Goal: Task Accomplishment & Management: Use online tool/utility

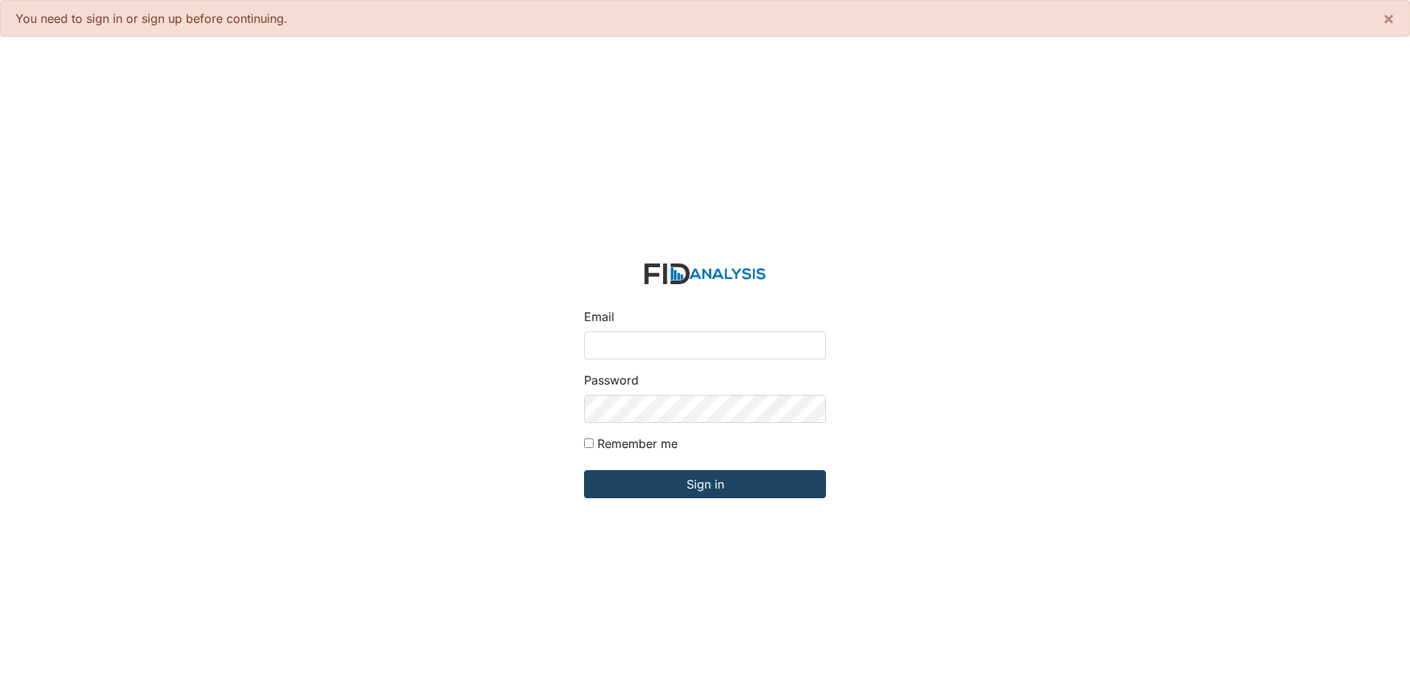
type input "[EMAIL_ADDRESS][DOMAIN_NAME]"
click at [679, 476] on input "Sign in" at bounding box center [705, 484] width 242 height 28
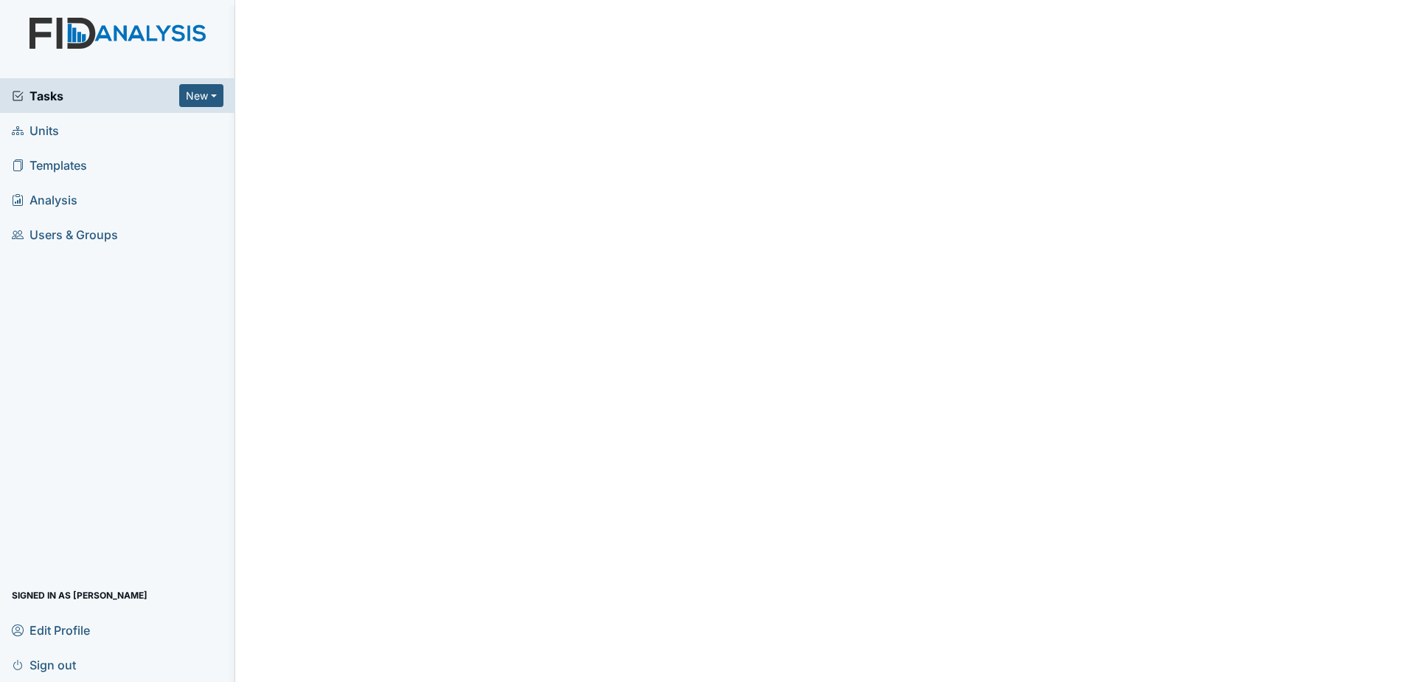
click at [113, 91] on span "Tasks" at bounding box center [95, 96] width 167 height 18
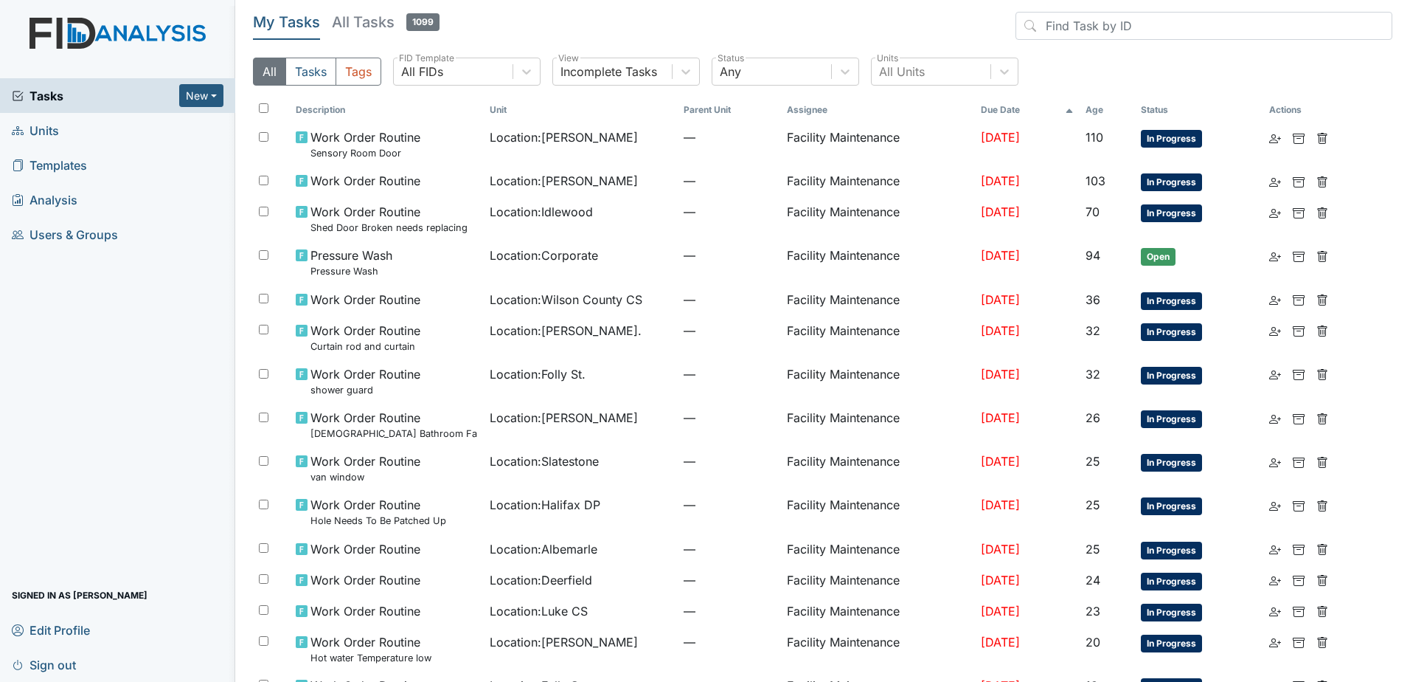
click at [890, 90] on div "All Tasks Tags All FIDs FID Template Incomplete Tasks View Any Status All Units…" at bounding box center [823, 78] width 1140 height 40
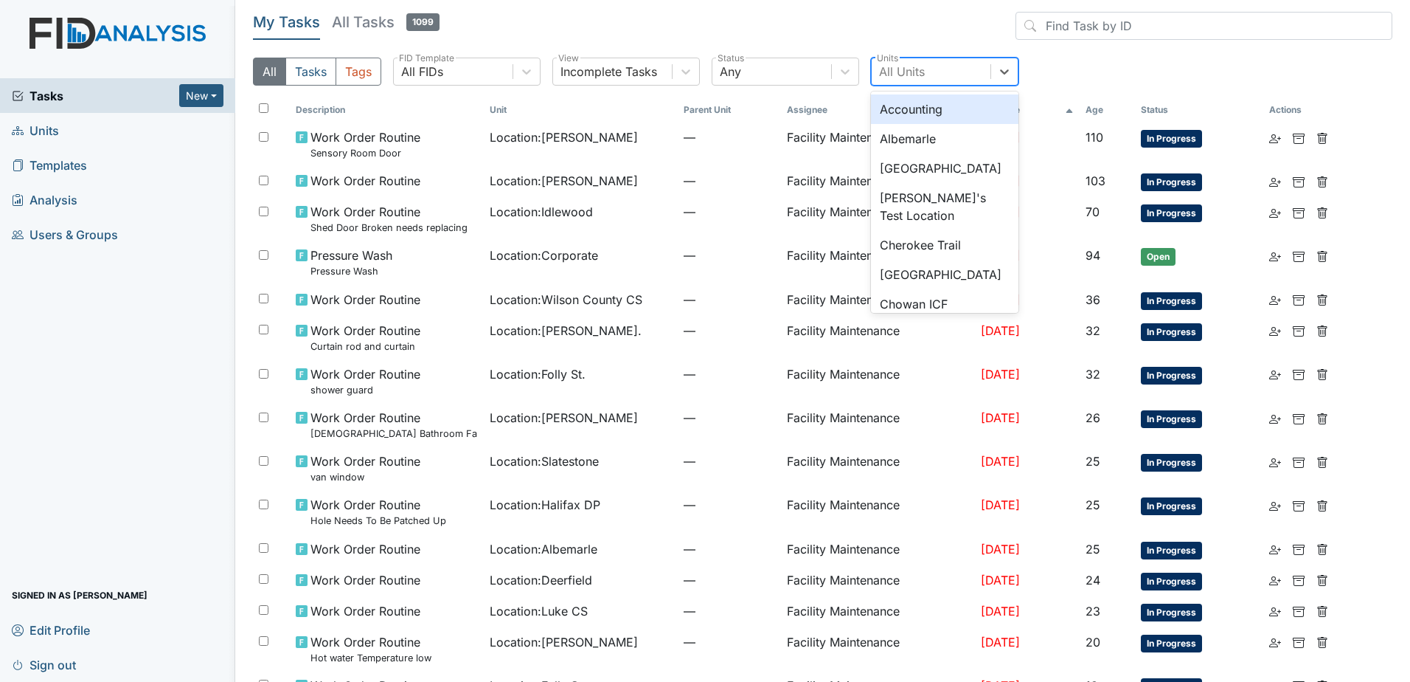
click at [898, 68] on div "All Units" at bounding box center [902, 72] width 46 height 18
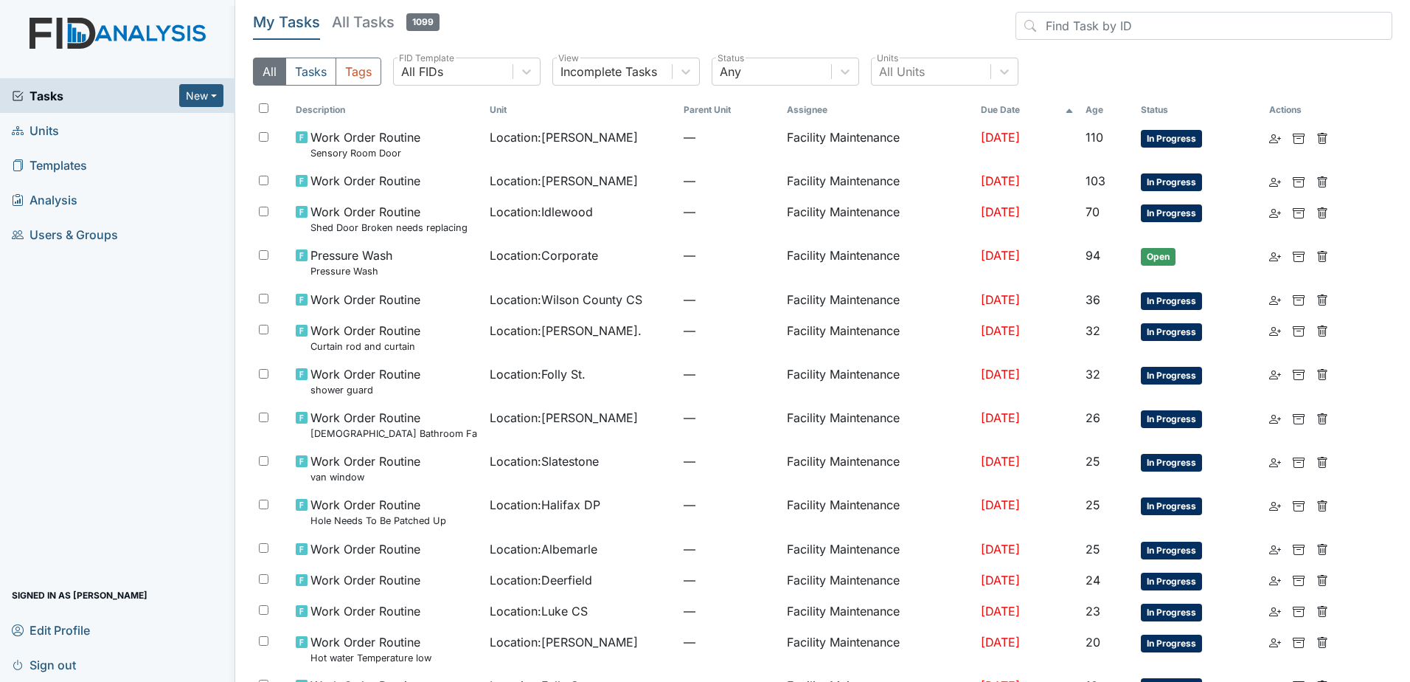
click at [136, 423] on div "Tasks New Form Inspection Document Bundle Units Templates Analysis Users & Grou…" at bounding box center [117, 379] width 235 height 603
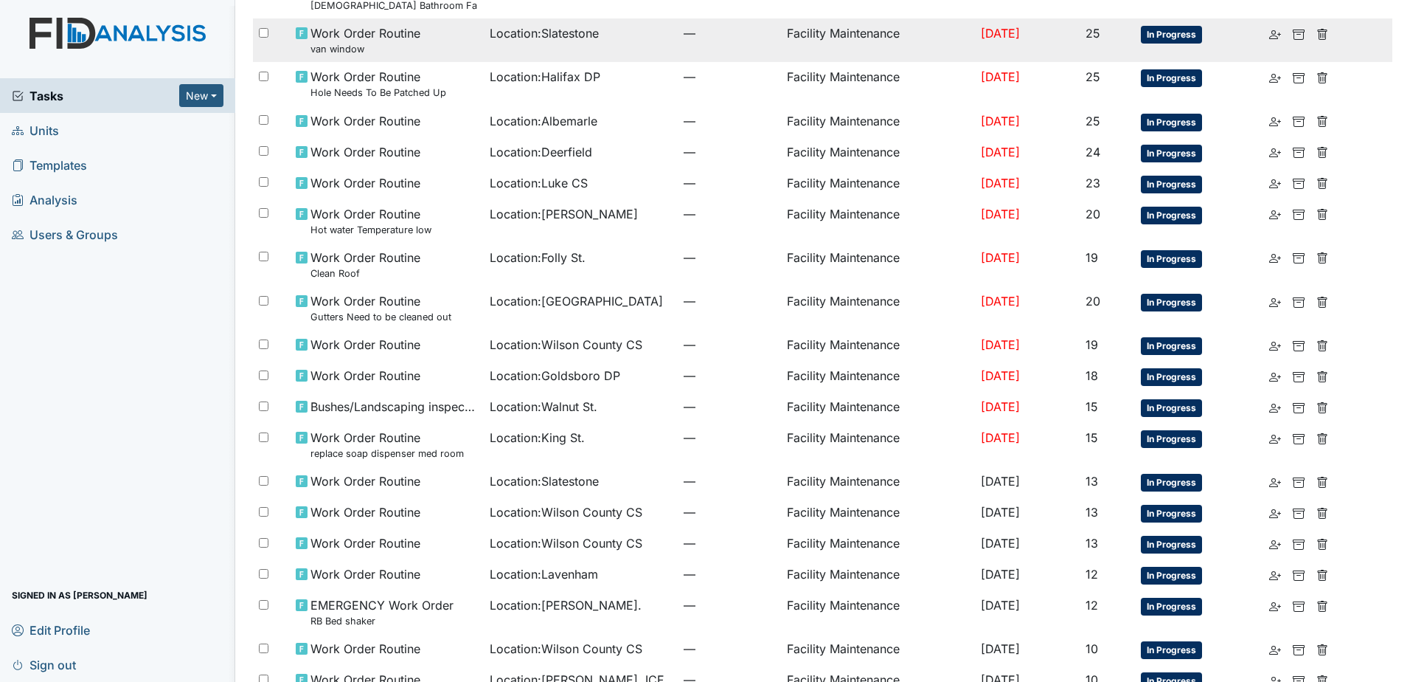
scroll to position [637, 0]
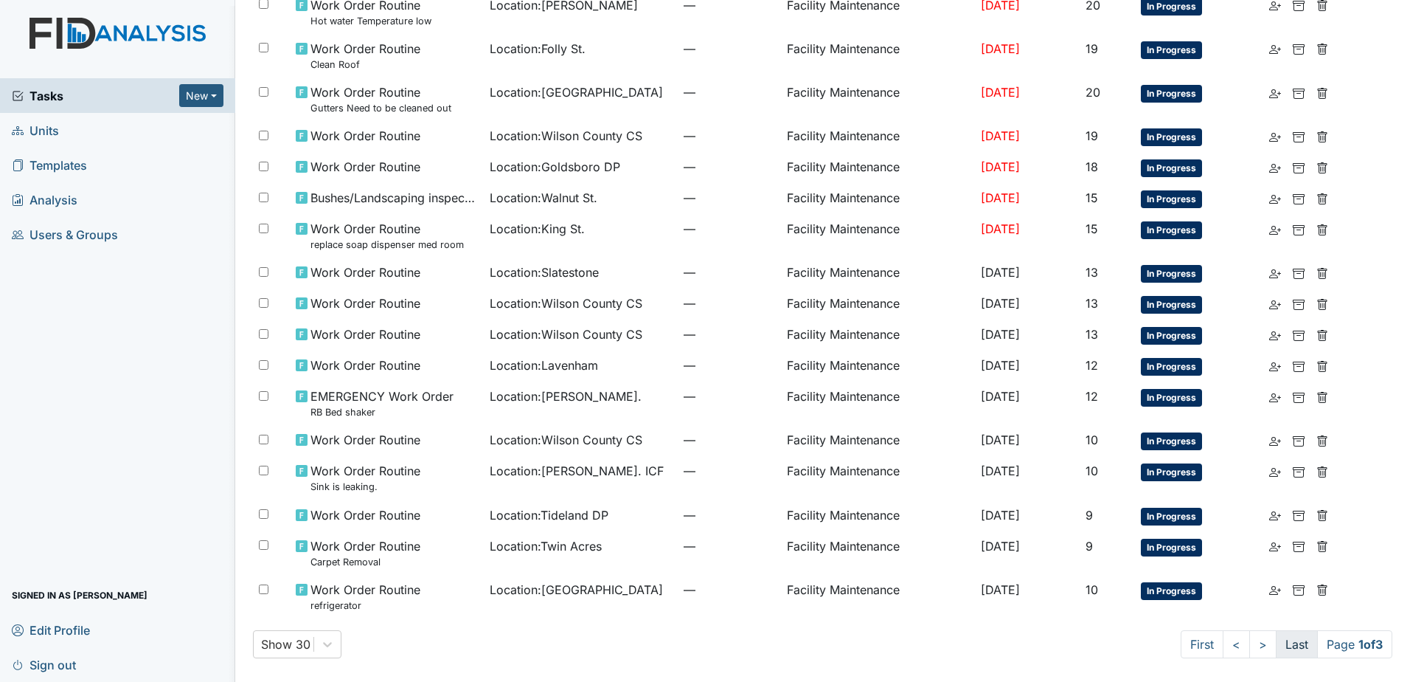
click at [1284, 642] on link "Last" at bounding box center [1297, 644] width 42 height 28
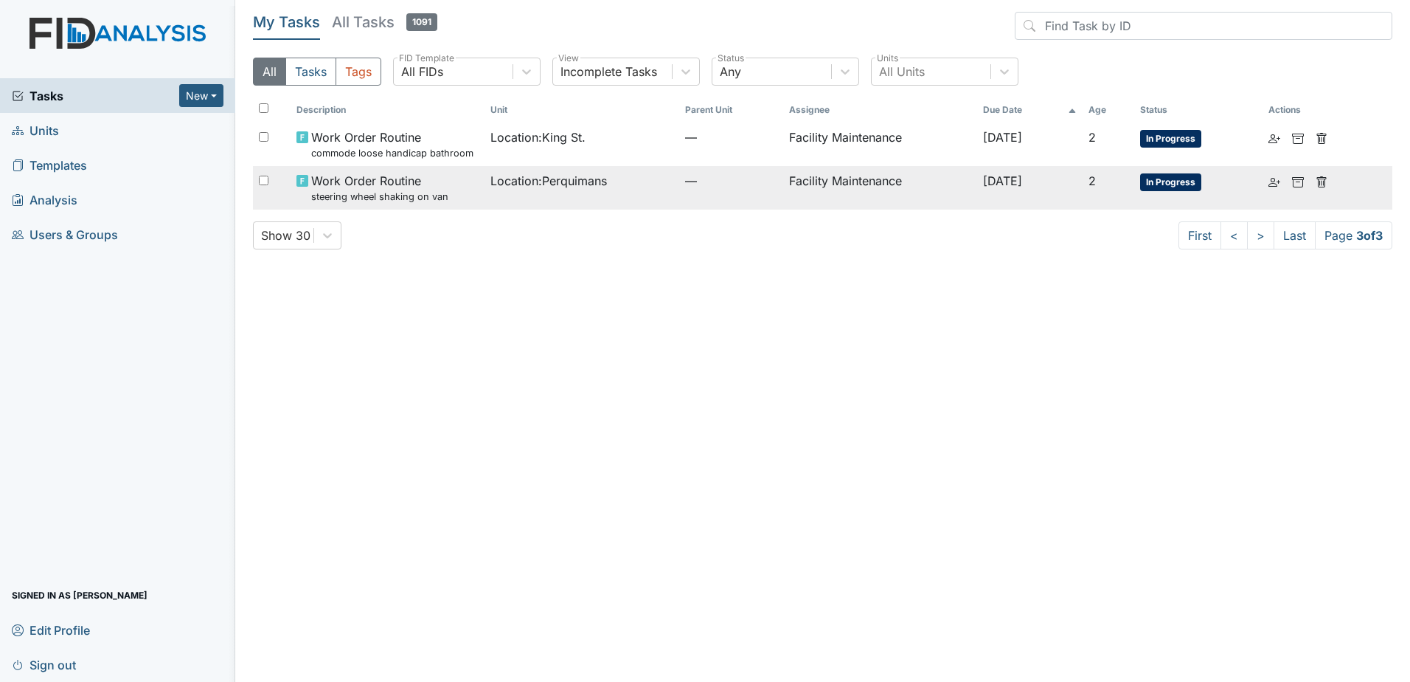
click at [609, 203] on td "Location : Perquimans" at bounding box center [582, 188] width 195 height 44
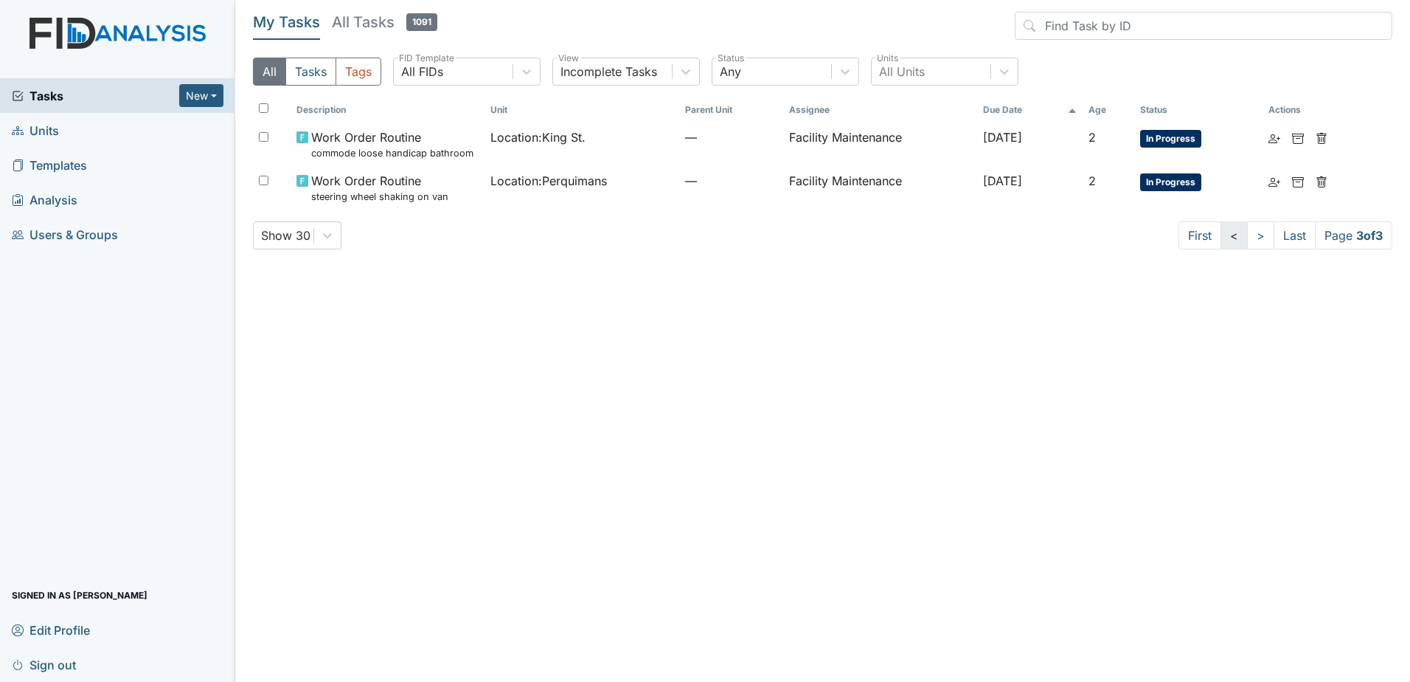
click at [1229, 235] on link "<" at bounding box center [1234, 235] width 27 height 28
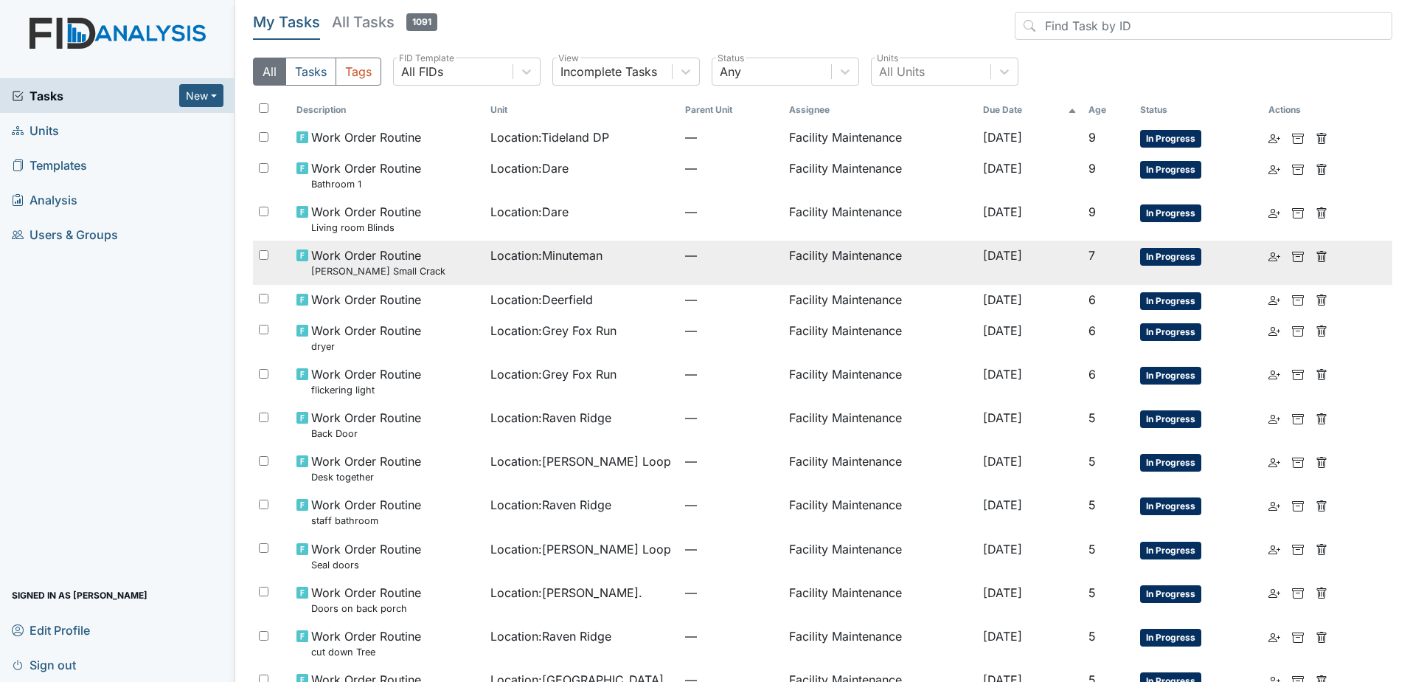
click at [593, 264] on span "Location : Minuteman" at bounding box center [546, 255] width 112 height 18
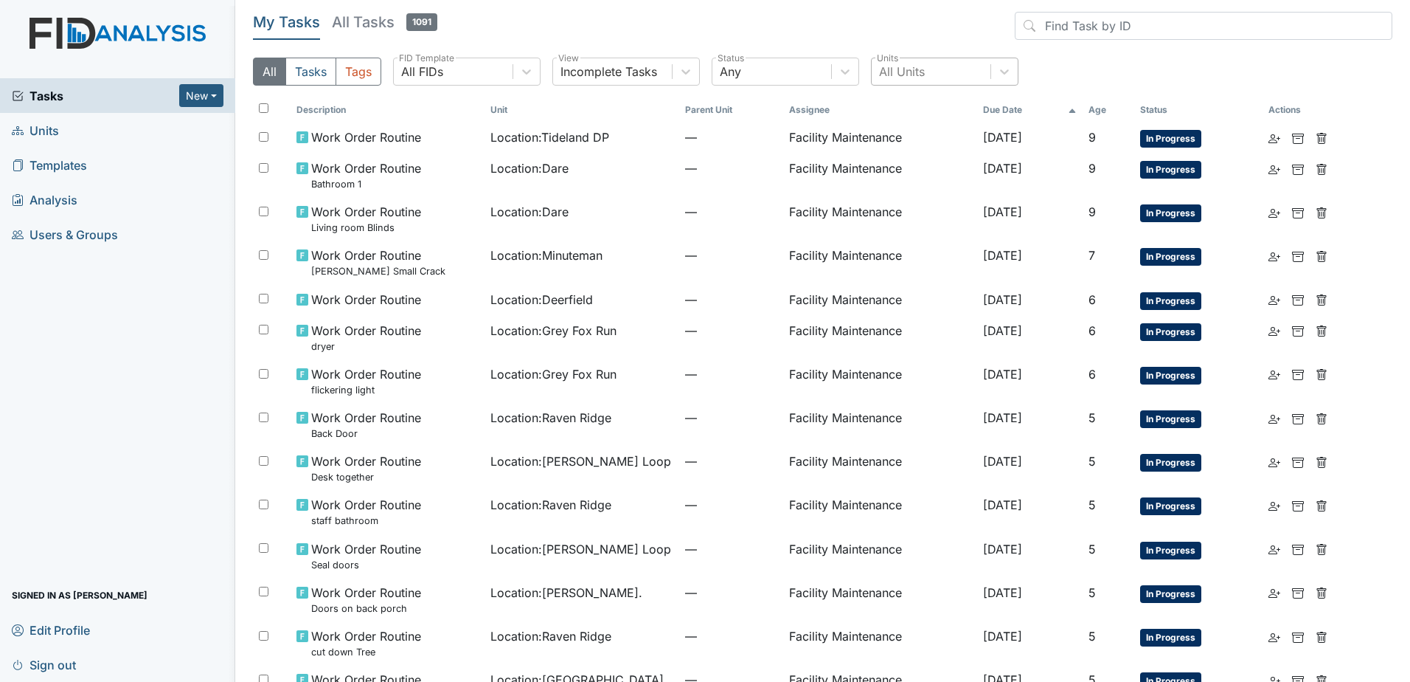
click at [943, 77] on div "All Units" at bounding box center [931, 71] width 119 height 27
type input "mcke"
click at [951, 108] on div "McKeel Loop" at bounding box center [945, 109] width 148 height 30
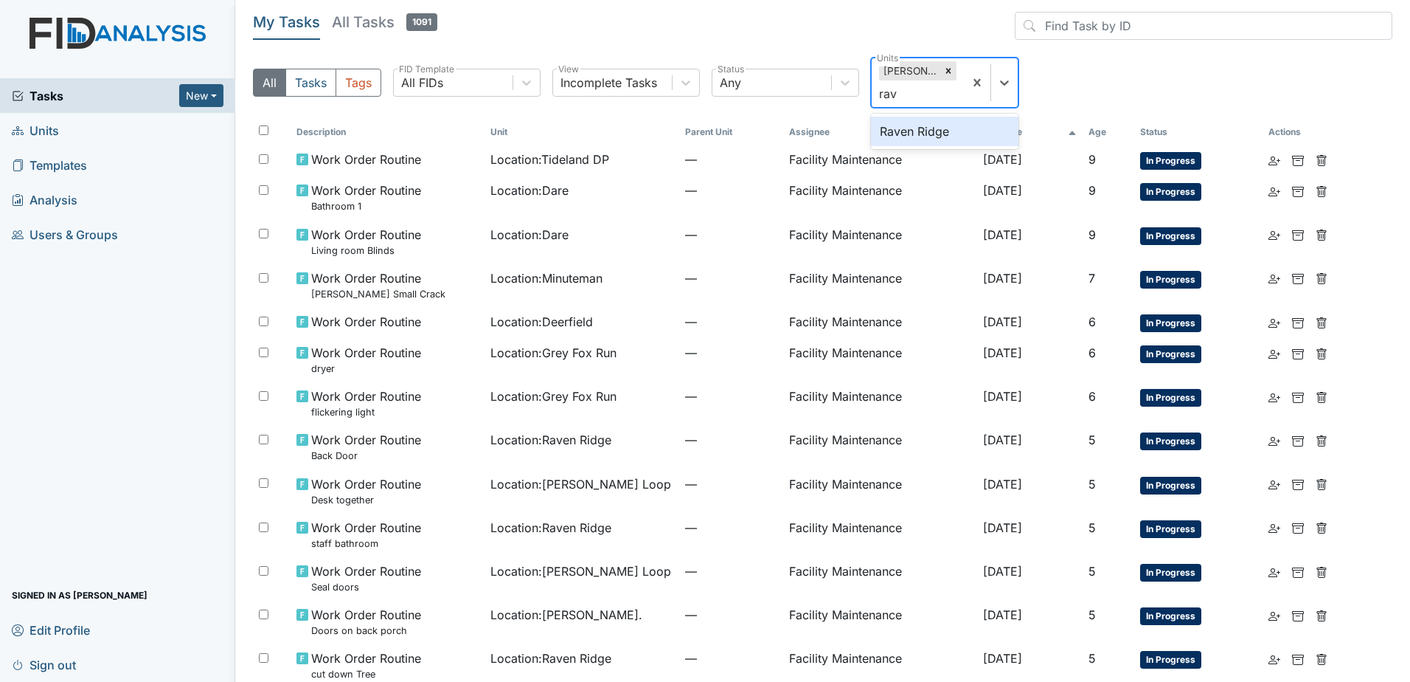
type input "rave"
click at [951, 119] on div "Raven Ridge" at bounding box center [945, 132] width 148 height 30
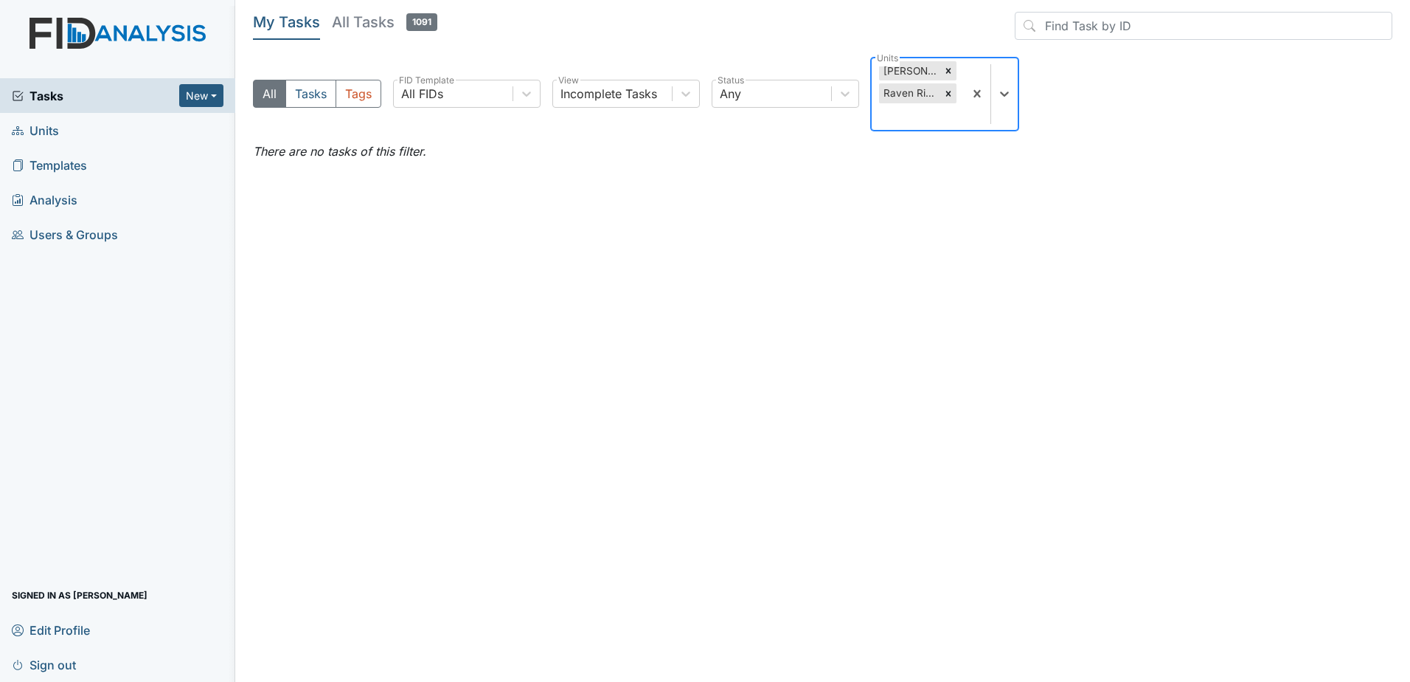
click at [96, 101] on span "Tasks" at bounding box center [95, 96] width 167 height 18
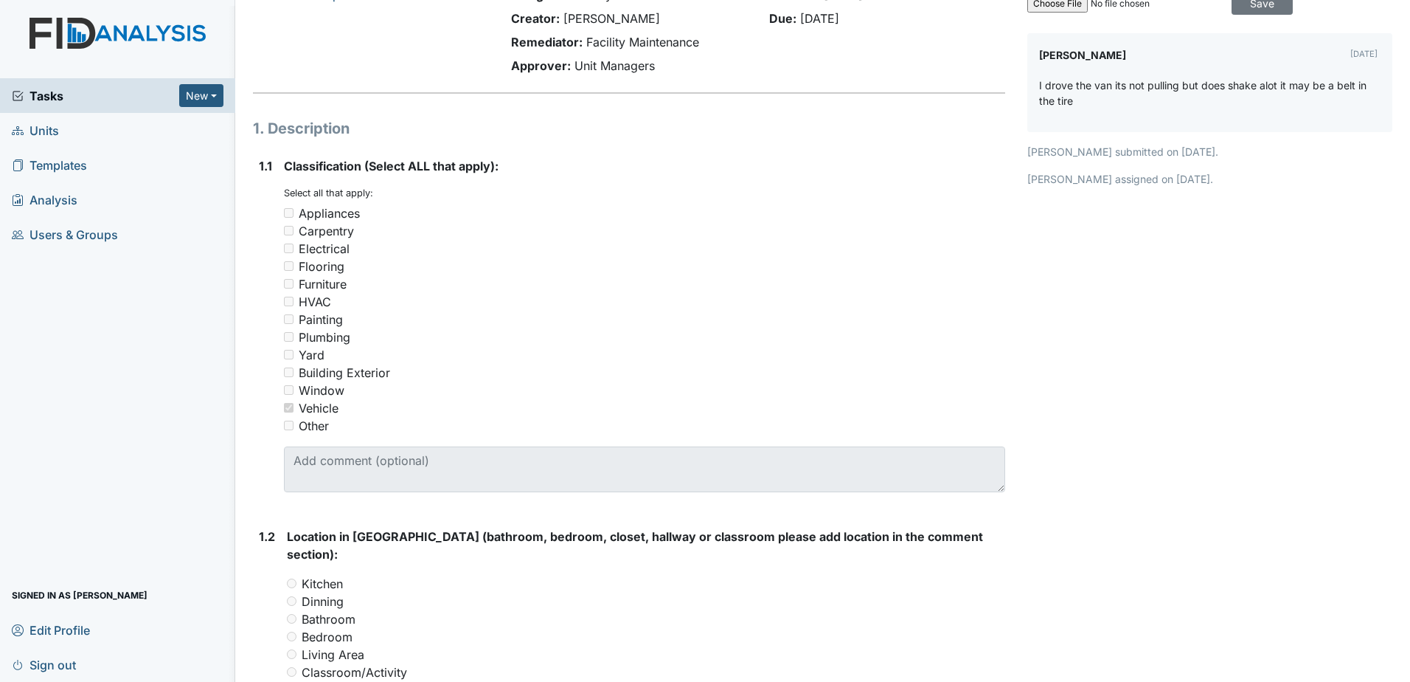
scroll to position [590, 0]
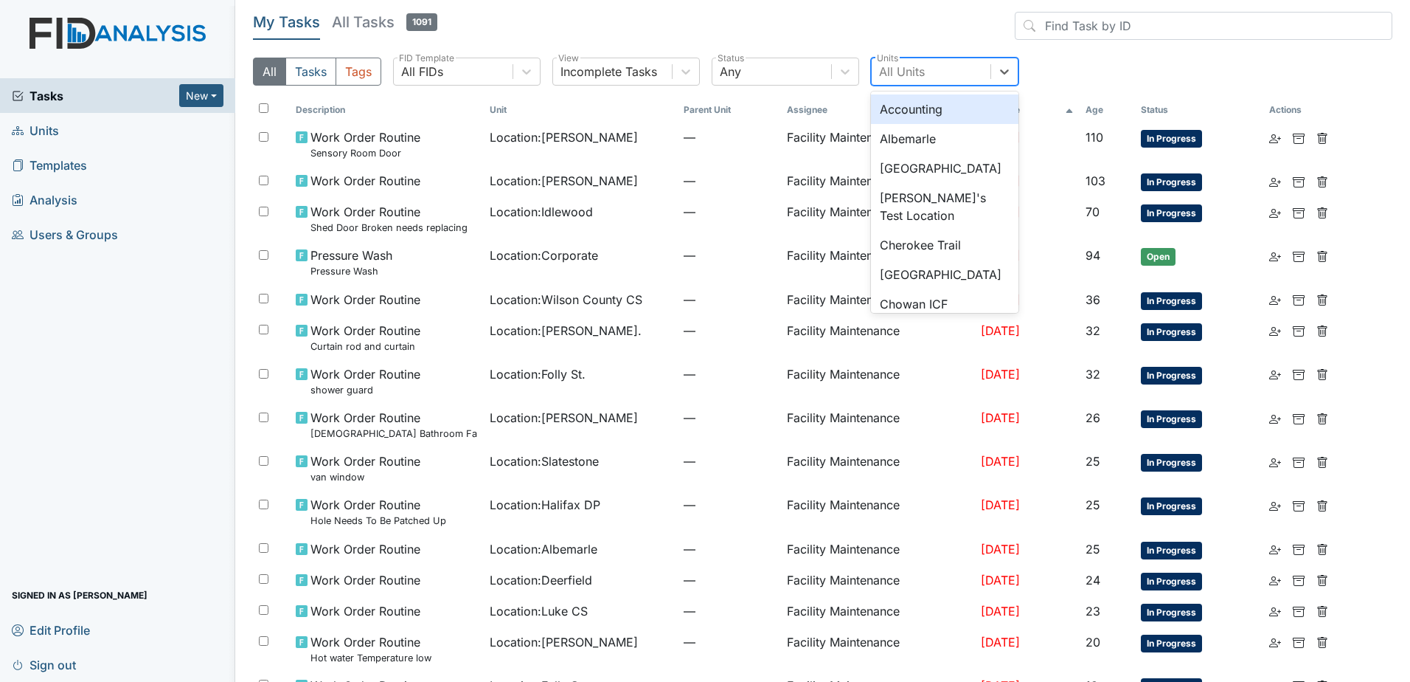
click at [910, 66] on div "All Units" at bounding box center [902, 72] width 46 height 18
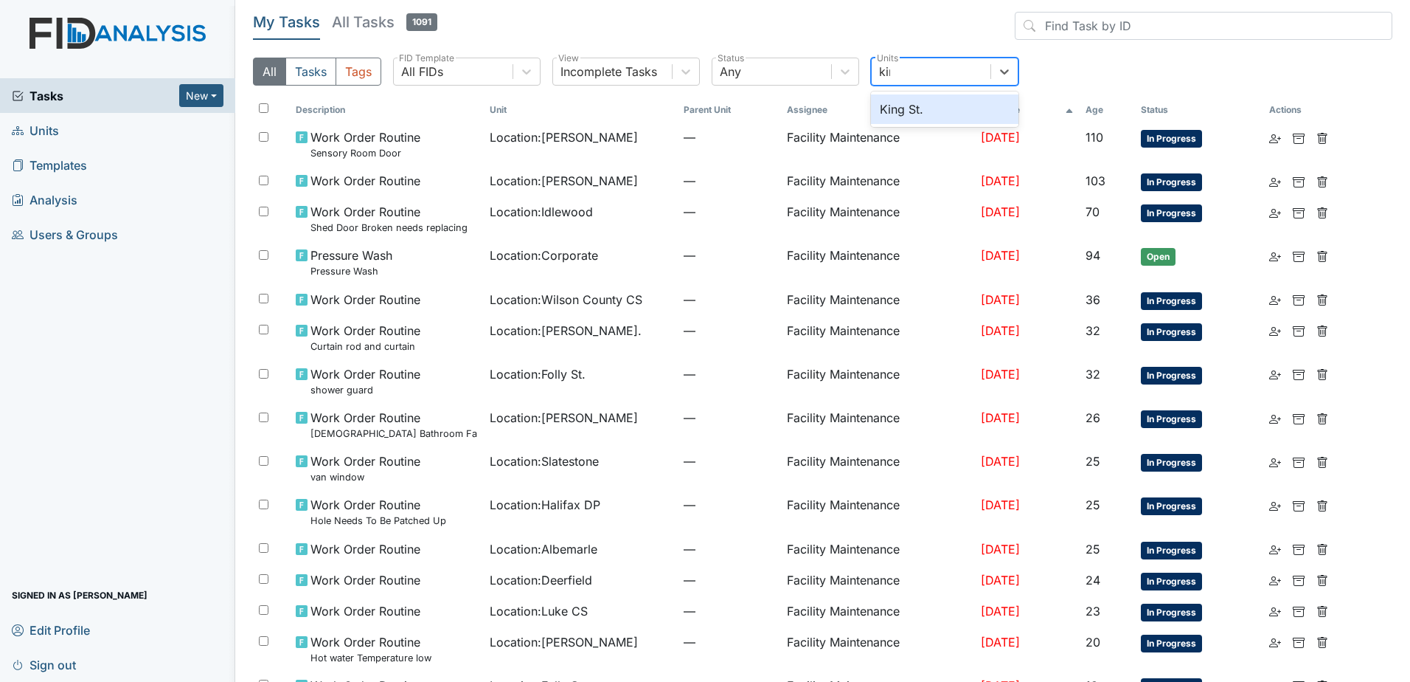
type input "king"
click at [918, 111] on div "King St." at bounding box center [945, 109] width 148 height 30
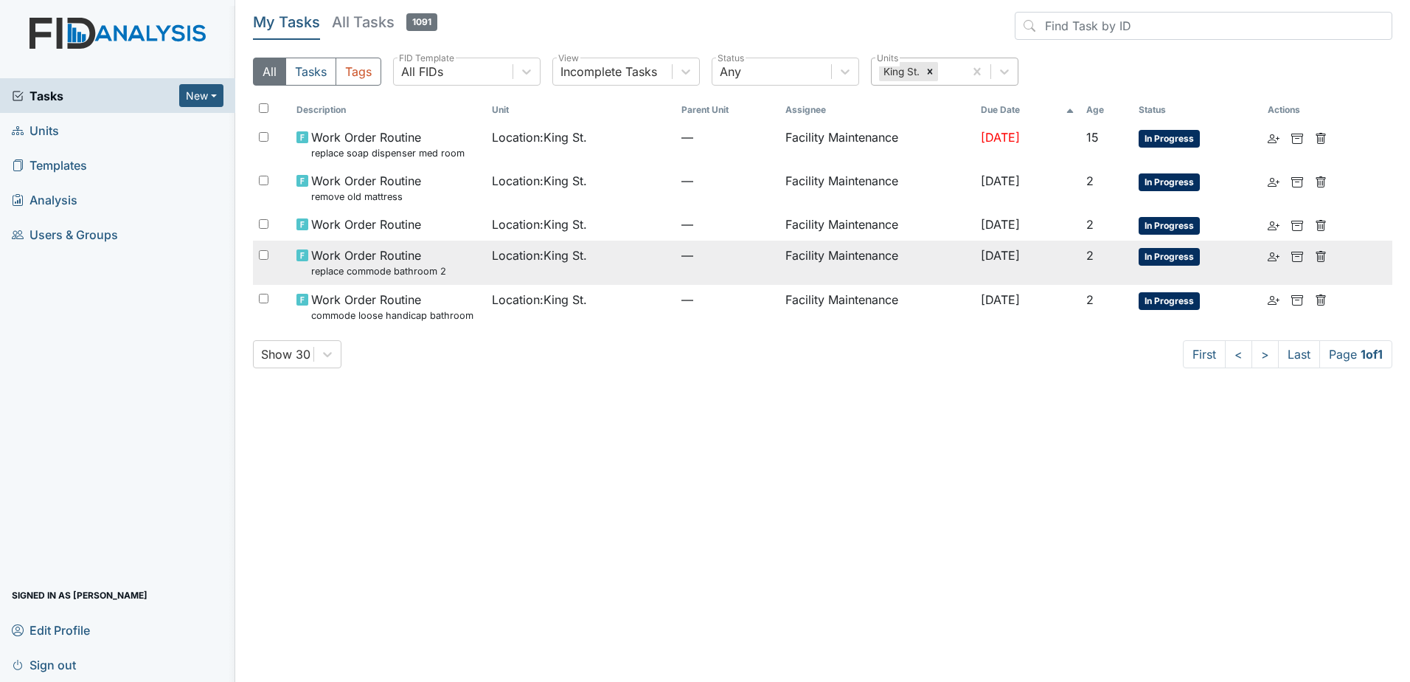
click at [616, 268] on td "Location : King St." at bounding box center [580, 262] width 189 height 44
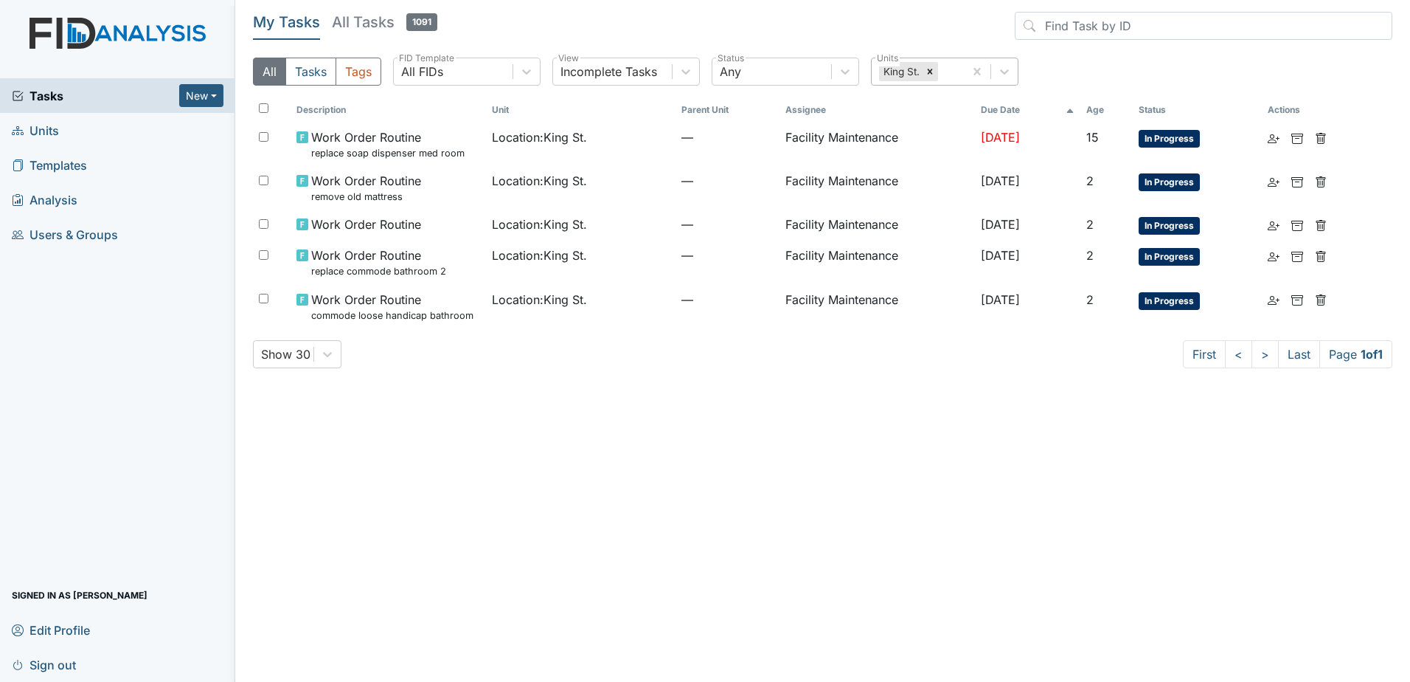
click at [953, 72] on div "King St." at bounding box center [918, 71] width 92 height 27
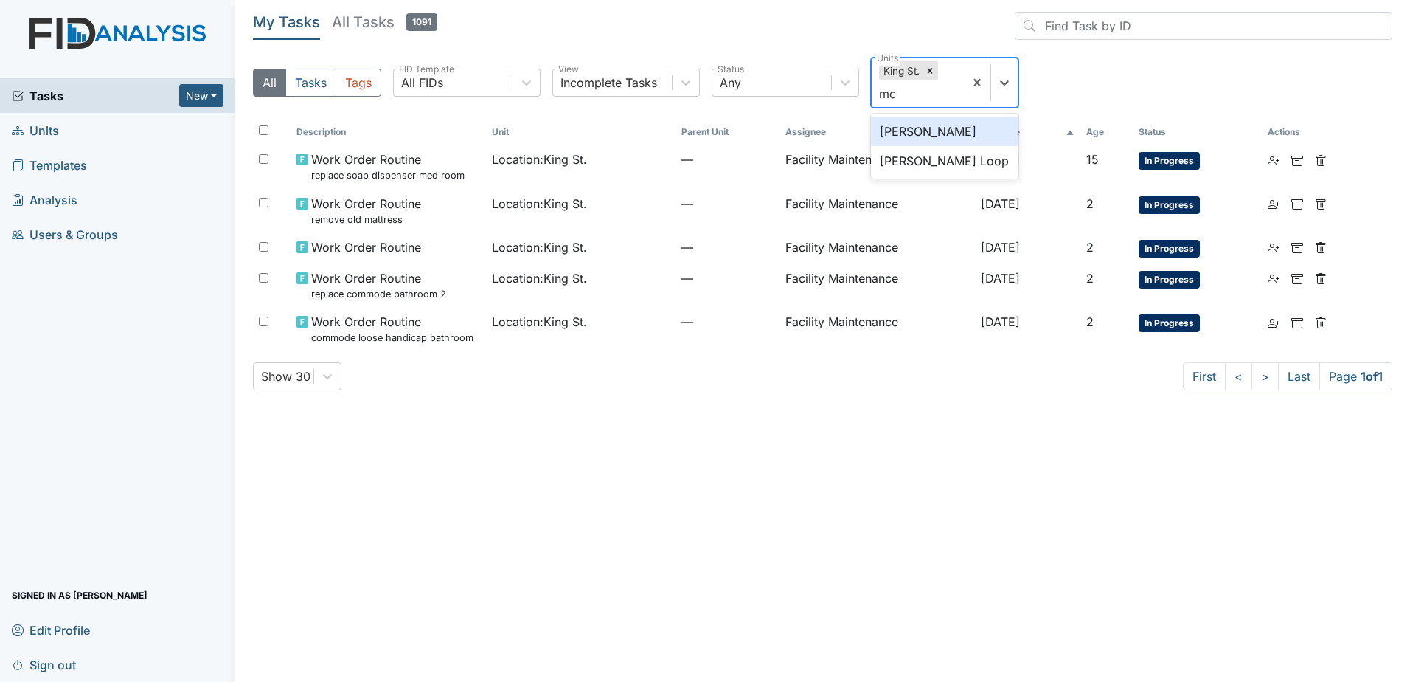
type input "mcf"
click at [935, 131] on div "McFarland" at bounding box center [945, 132] width 148 height 30
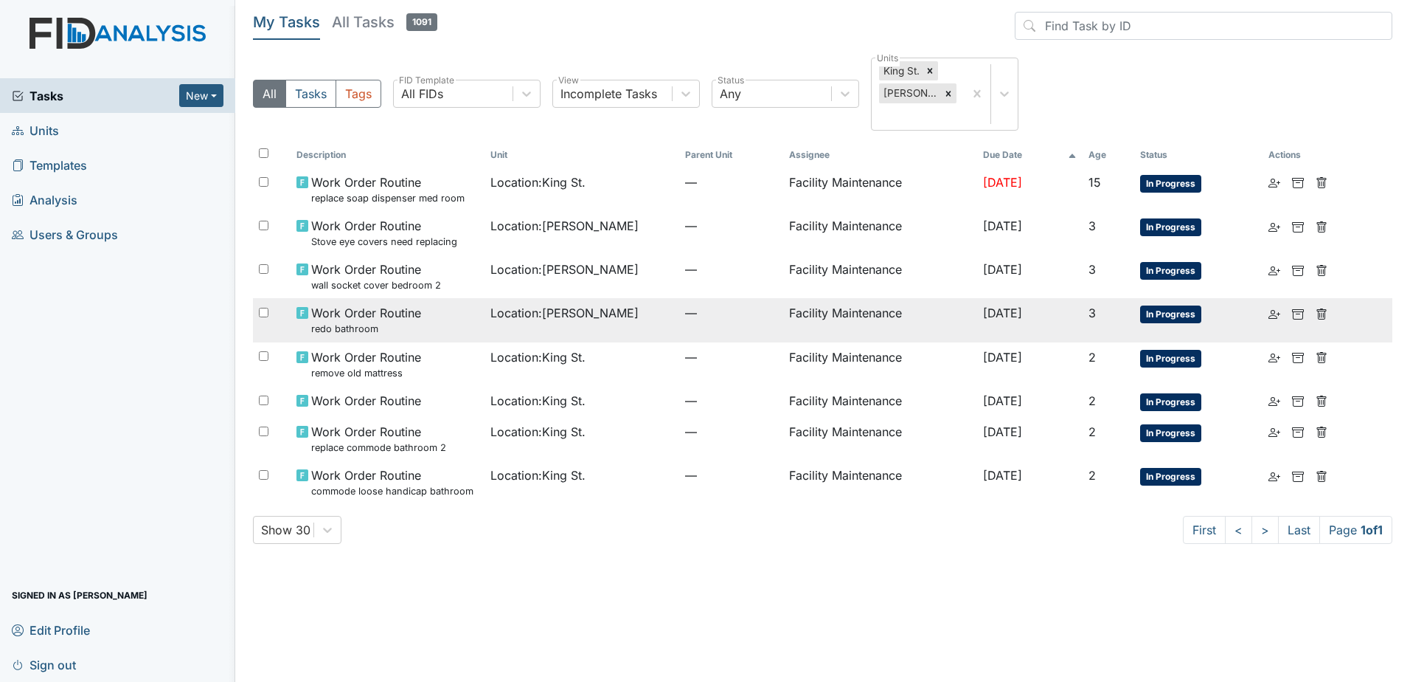
click at [586, 332] on td "Location : McFarland" at bounding box center [582, 320] width 195 height 44
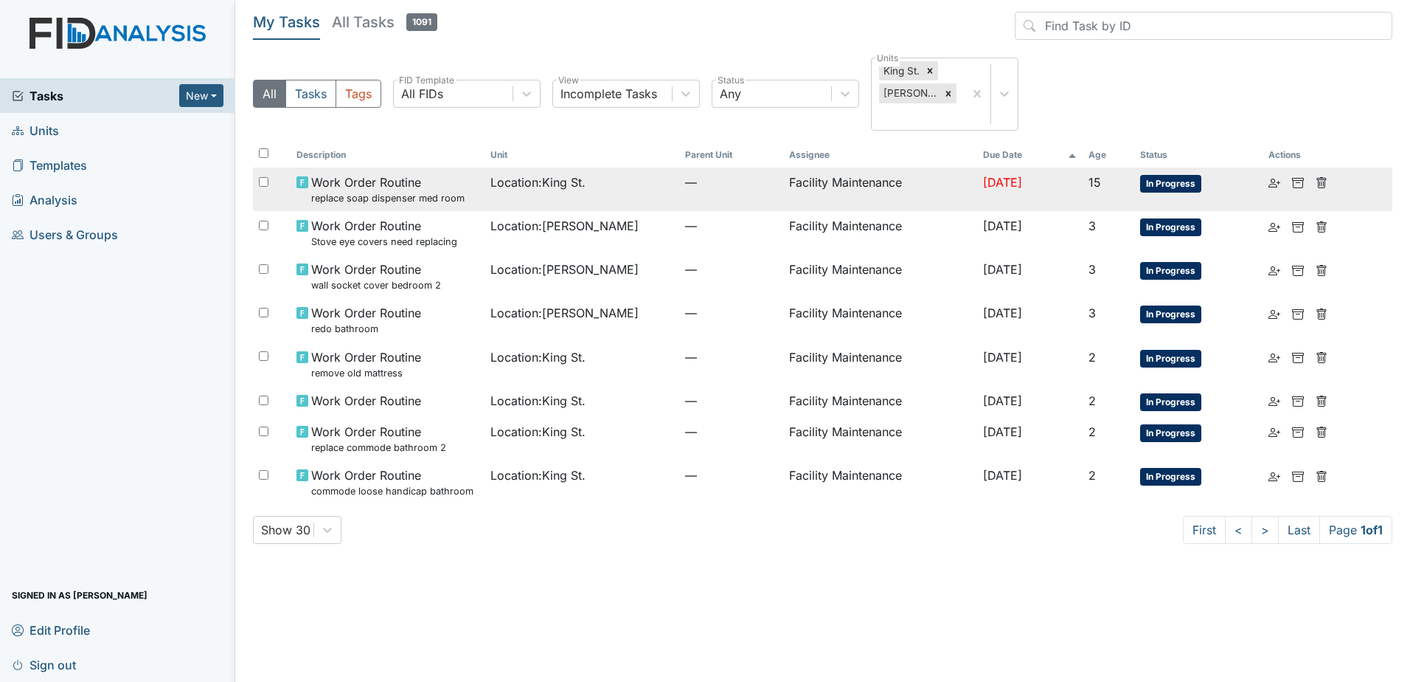
click at [627, 205] on td "Location : King St." at bounding box center [582, 189] width 195 height 44
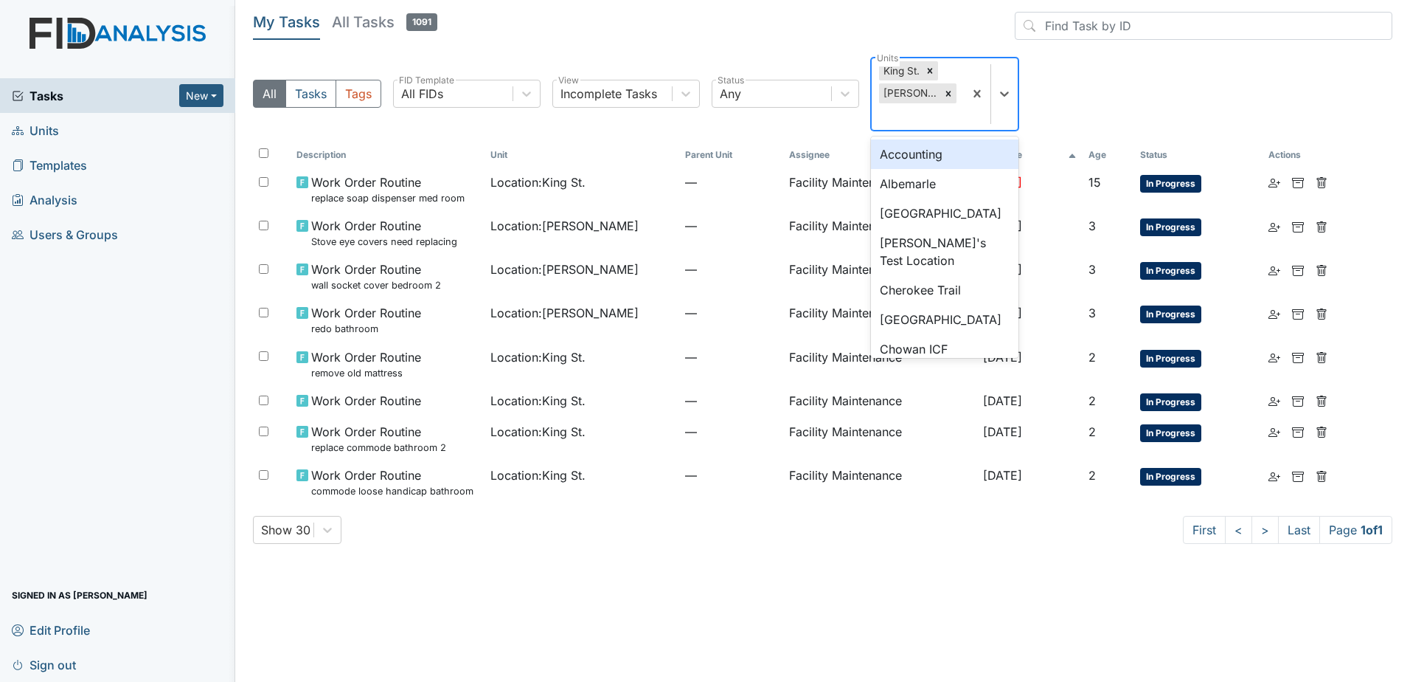
click at [900, 117] on div "King St. McFarland" at bounding box center [918, 94] width 92 height 72
type input "g"
type input "wils"
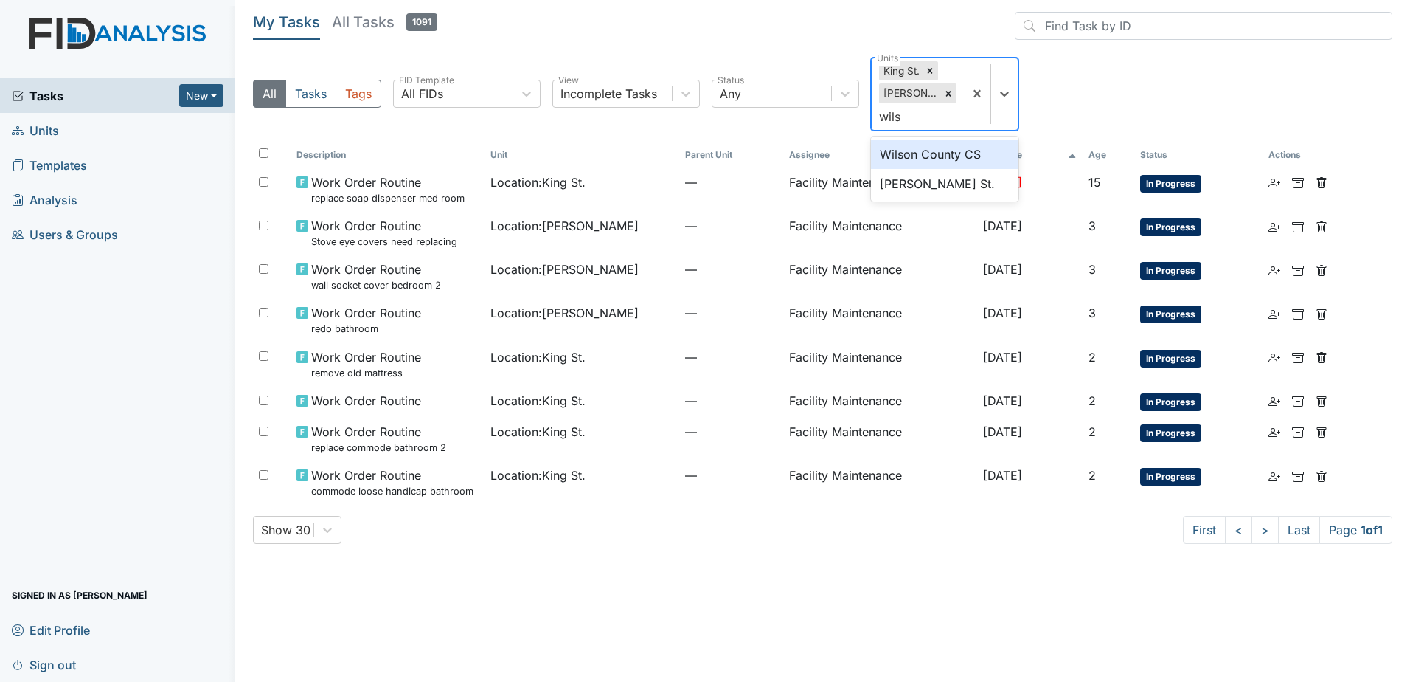
click at [922, 161] on div "Wilson County CS" at bounding box center [945, 154] width 148 height 30
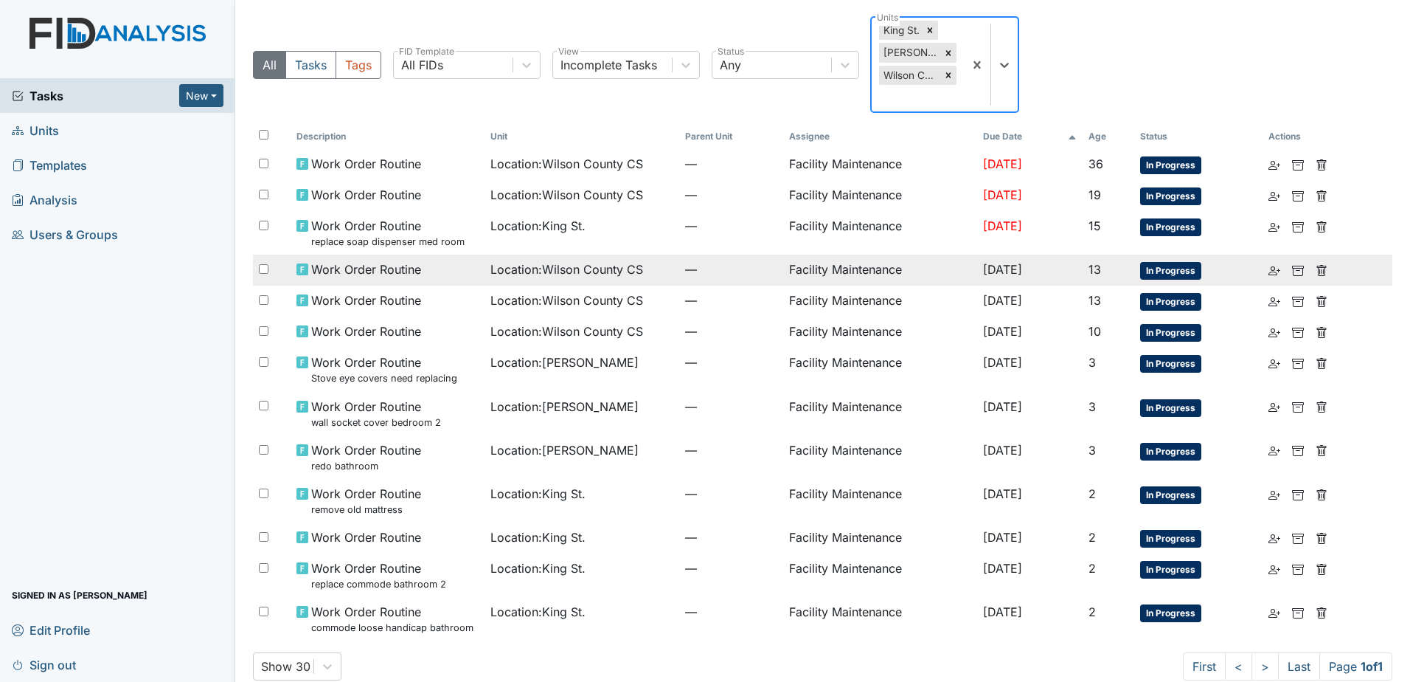
scroll to position [63, 0]
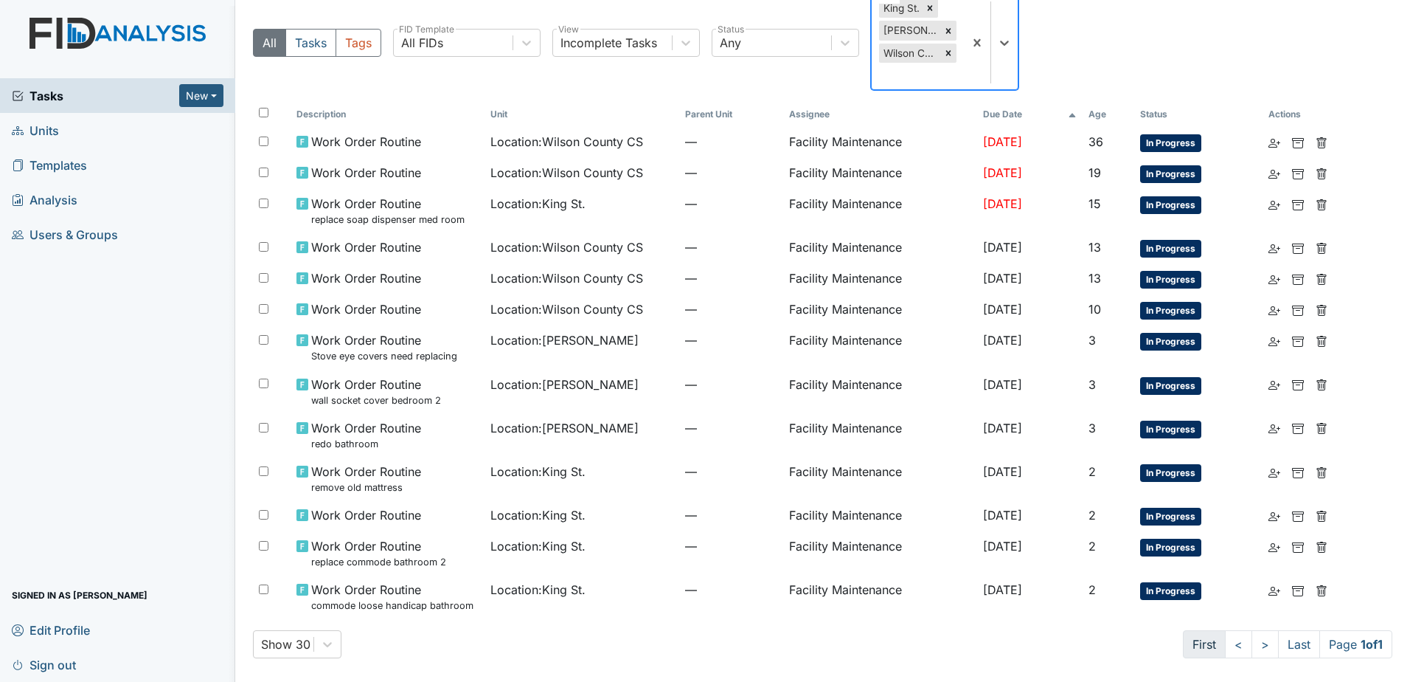
click at [1196, 637] on link "First" at bounding box center [1204, 644] width 43 height 28
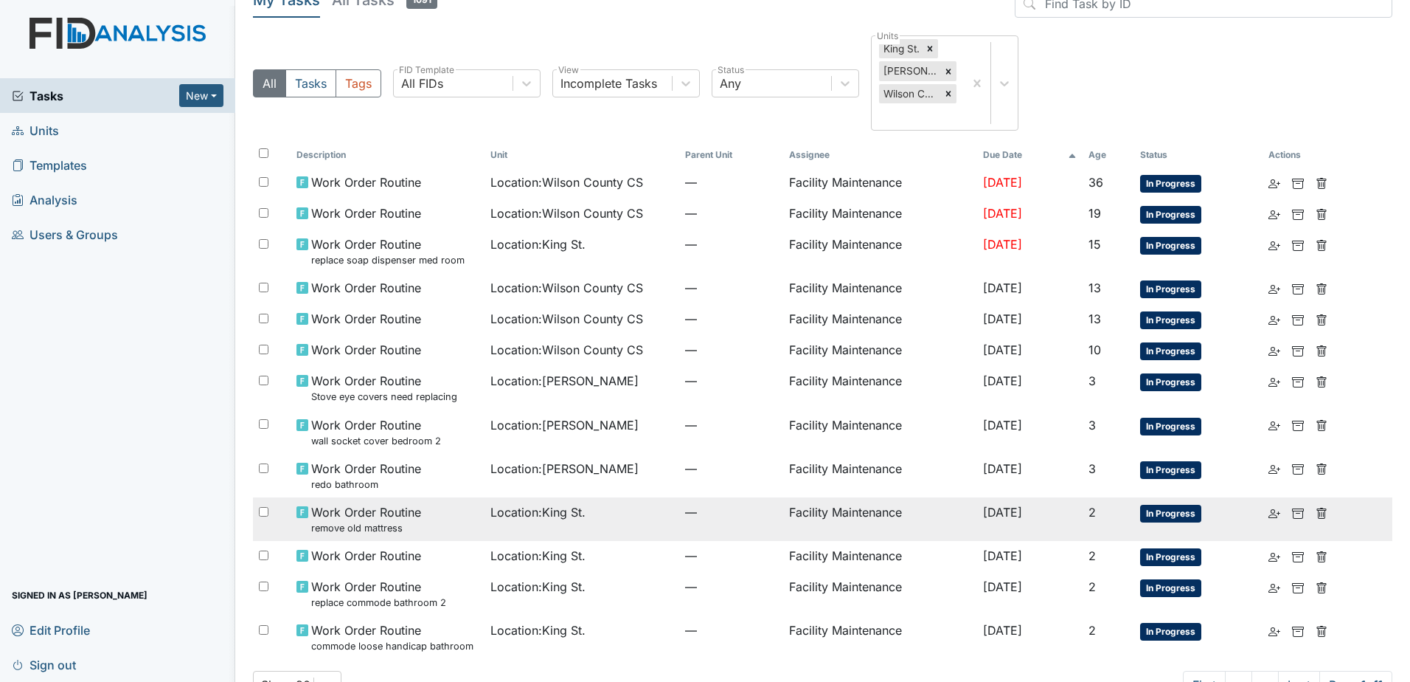
scroll to position [0, 0]
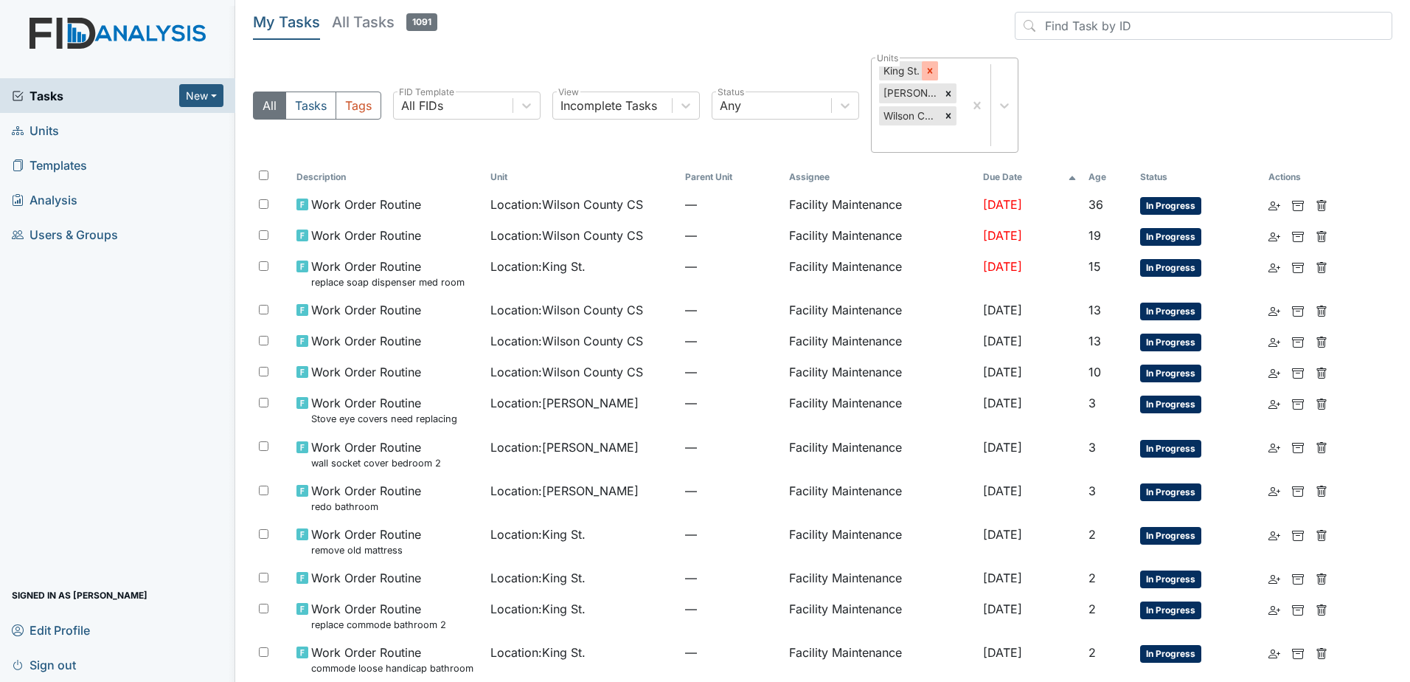
click at [935, 74] on icon at bounding box center [930, 71] width 10 height 10
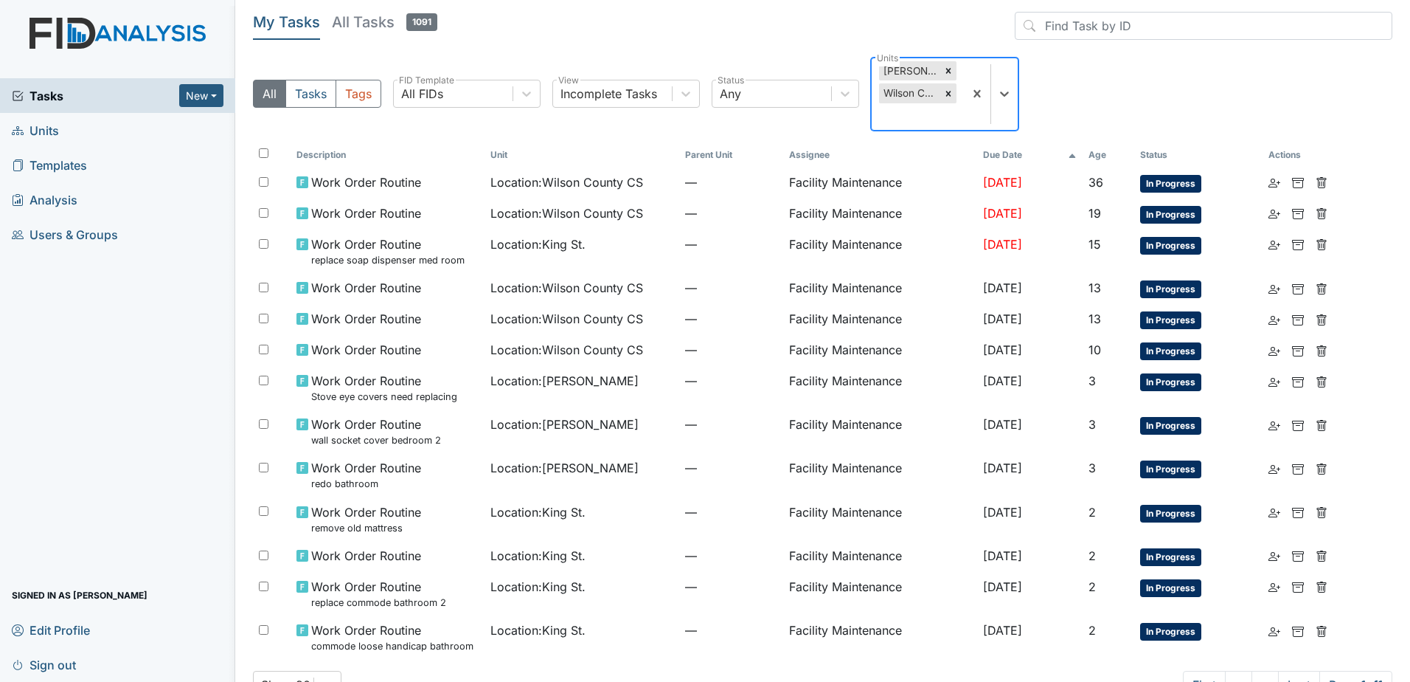
click at [935, 74] on div "McFarland" at bounding box center [909, 70] width 61 height 19
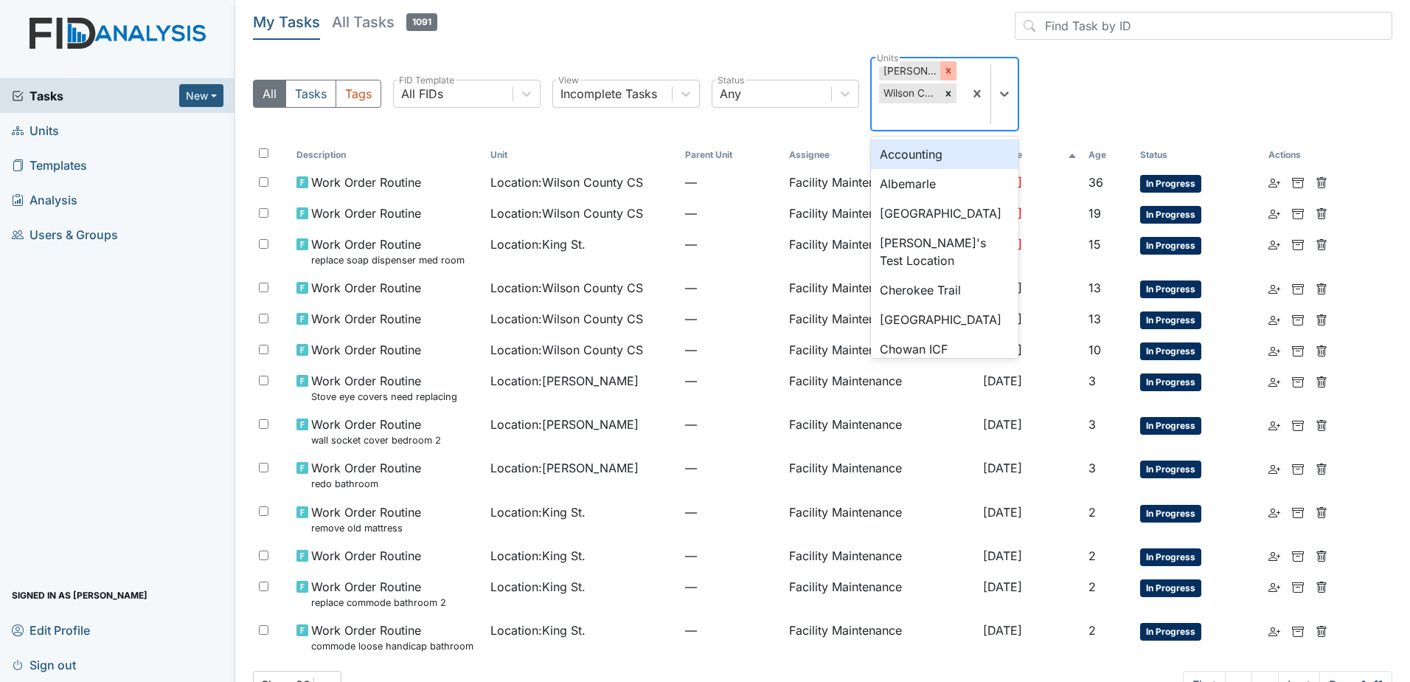
click at [944, 70] on icon at bounding box center [948, 71] width 10 height 10
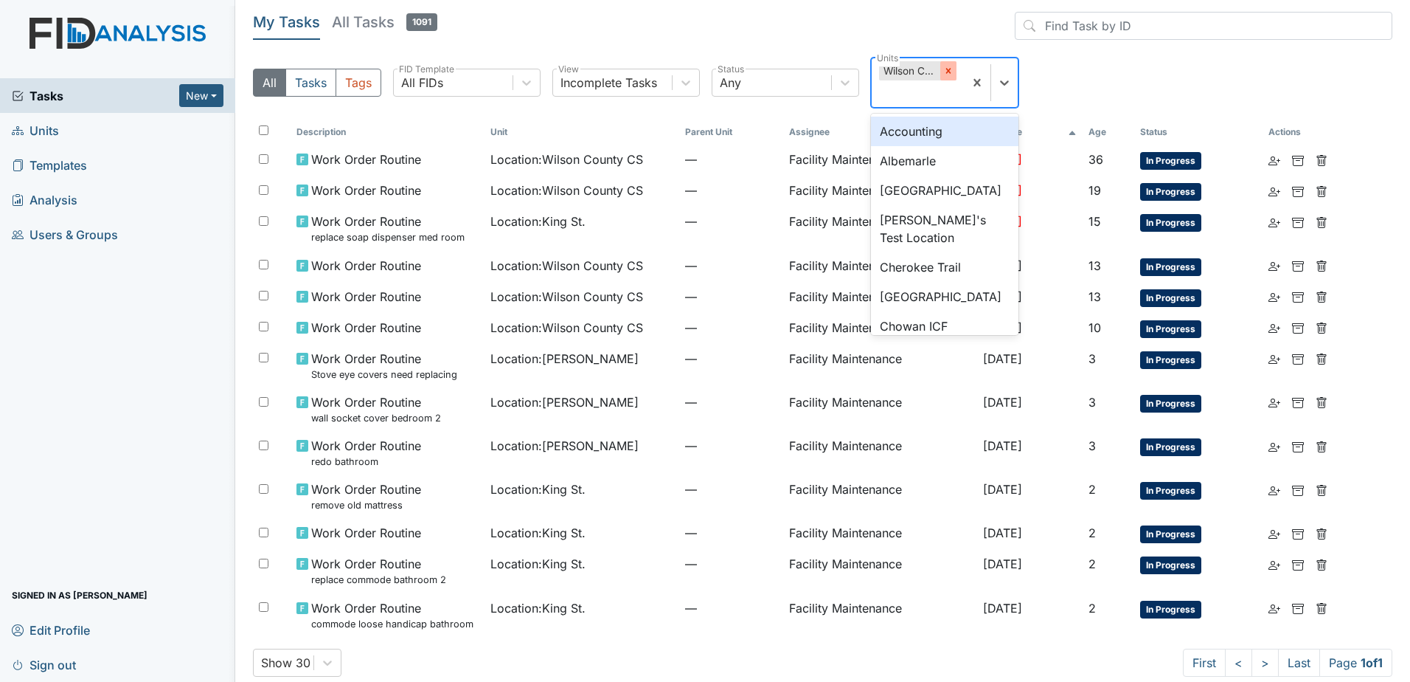
click at [947, 80] on div at bounding box center [948, 70] width 16 height 19
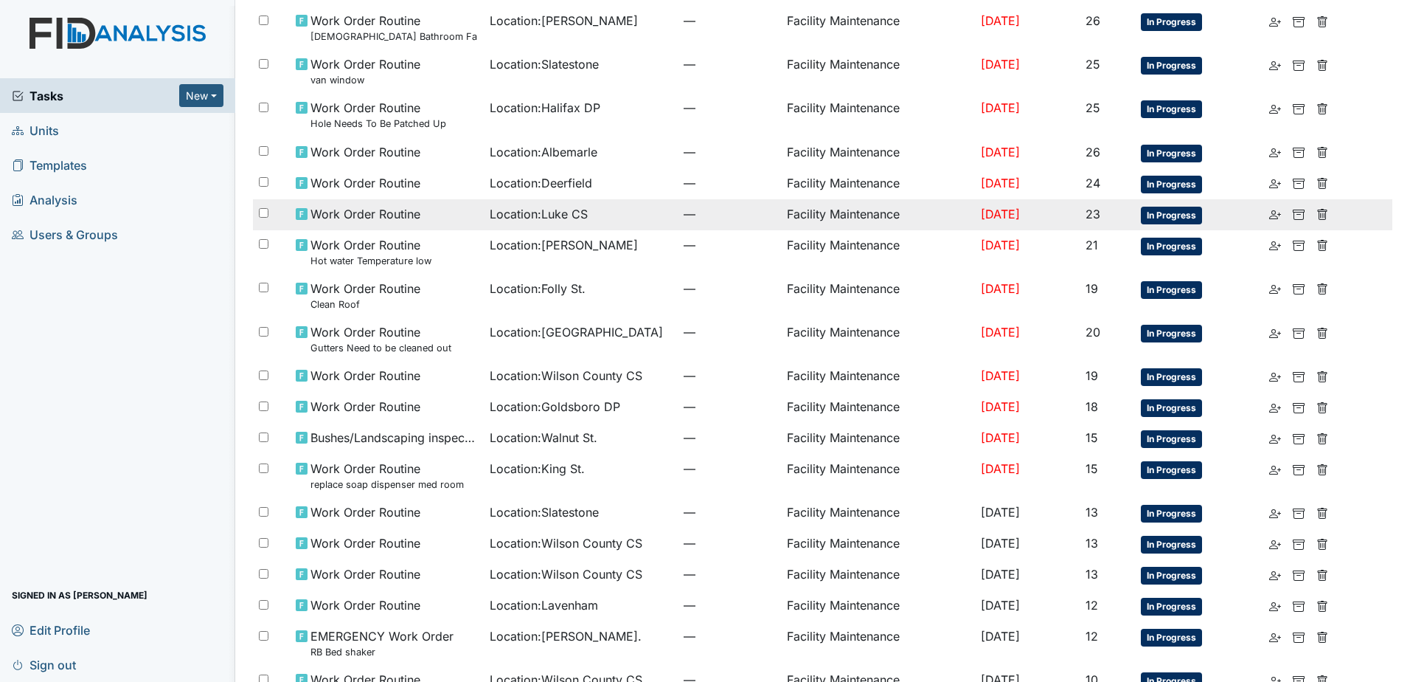
scroll to position [443, 0]
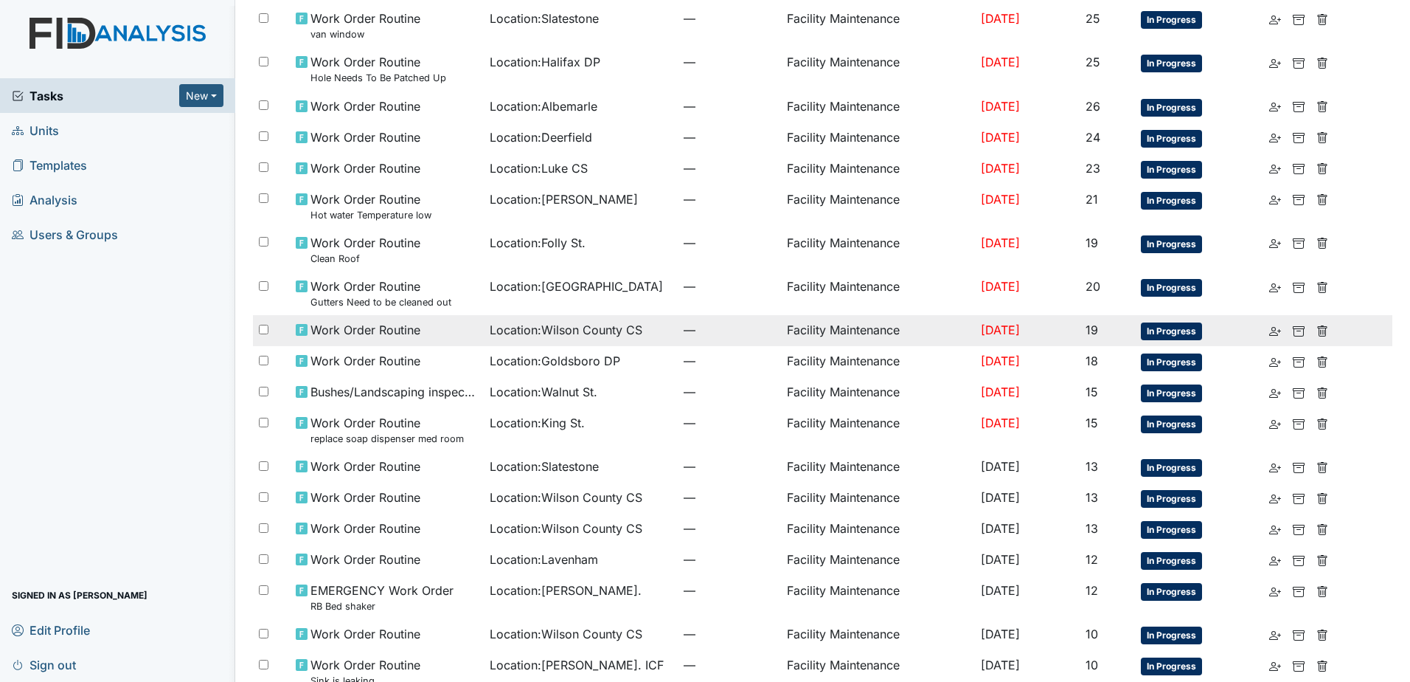
click at [627, 339] on td "Location : Wilson County CS" at bounding box center [581, 330] width 194 height 31
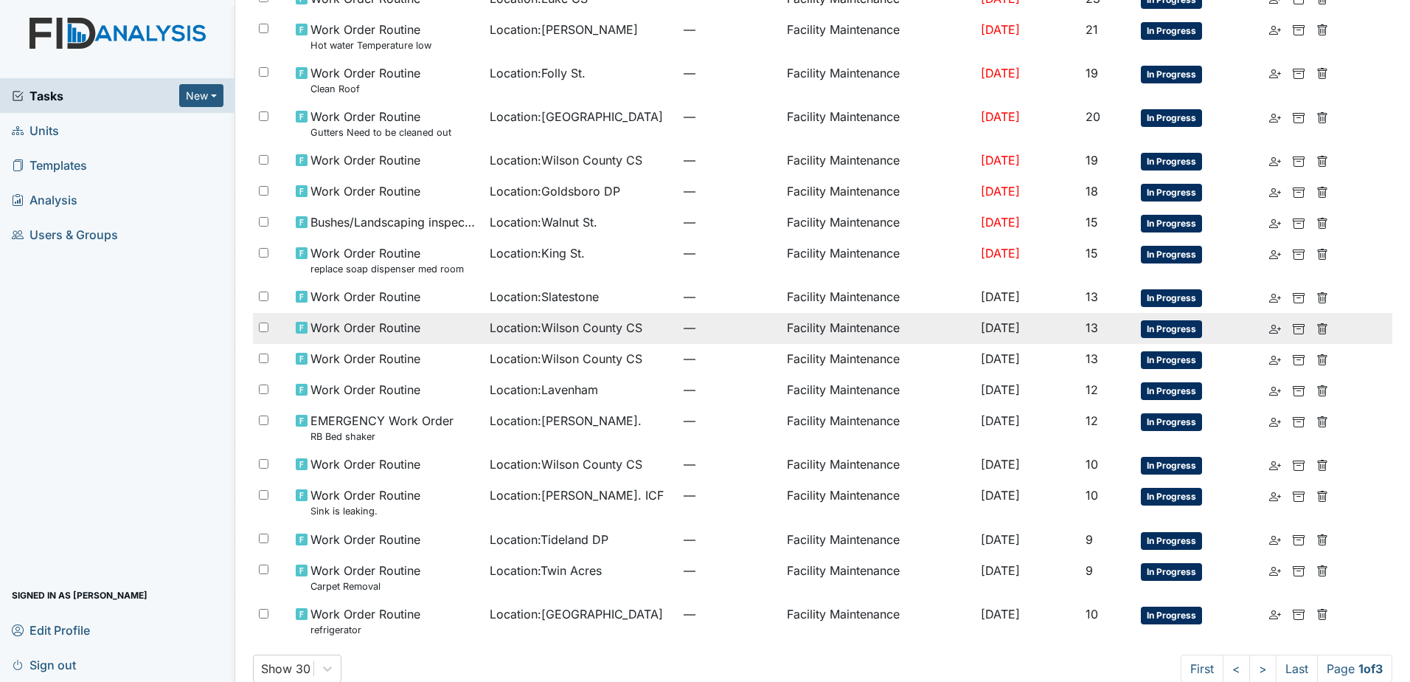
scroll to position [637, 0]
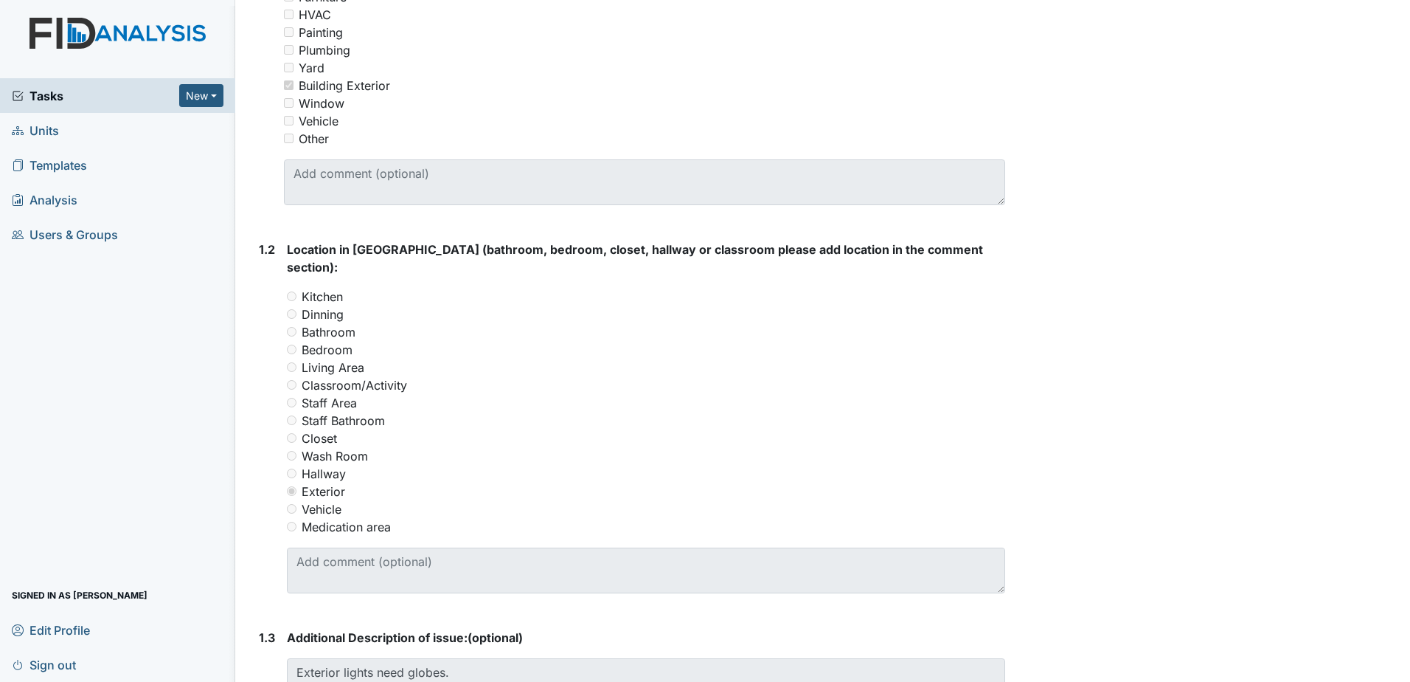
scroll to position [664, 0]
